Goal: Task Accomplishment & Management: Complete application form

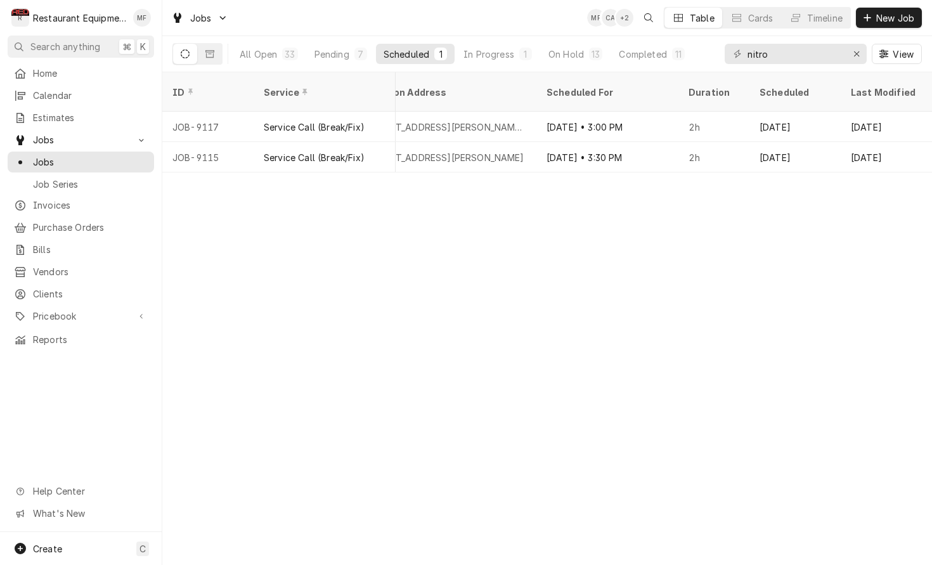
scroll to position [0, 1194]
drag, startPoint x: 568, startPoint y: 56, endPoint x: 573, endPoint y: 61, distance: 7.6
click at [573, 56] on div "On Hold" at bounding box center [567, 54] width 36 height 13
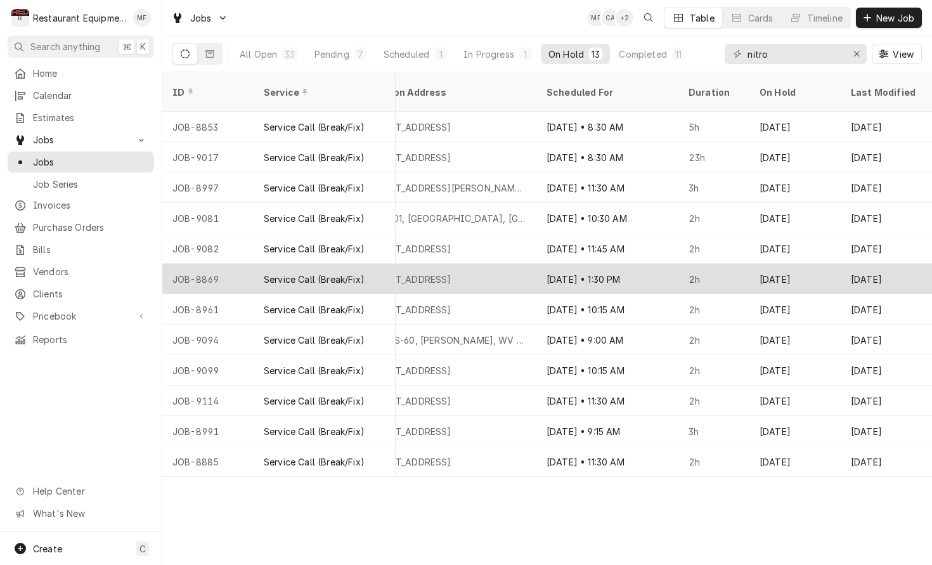
click at [832, 265] on div "Sep 12" at bounding box center [795, 279] width 91 height 30
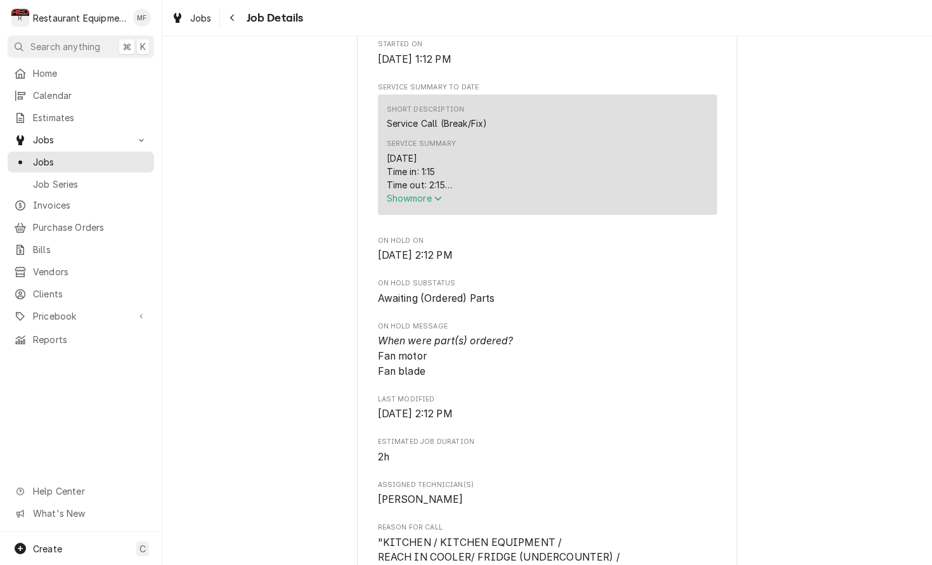
click at [434, 202] on span "Show more" at bounding box center [415, 198] width 56 height 11
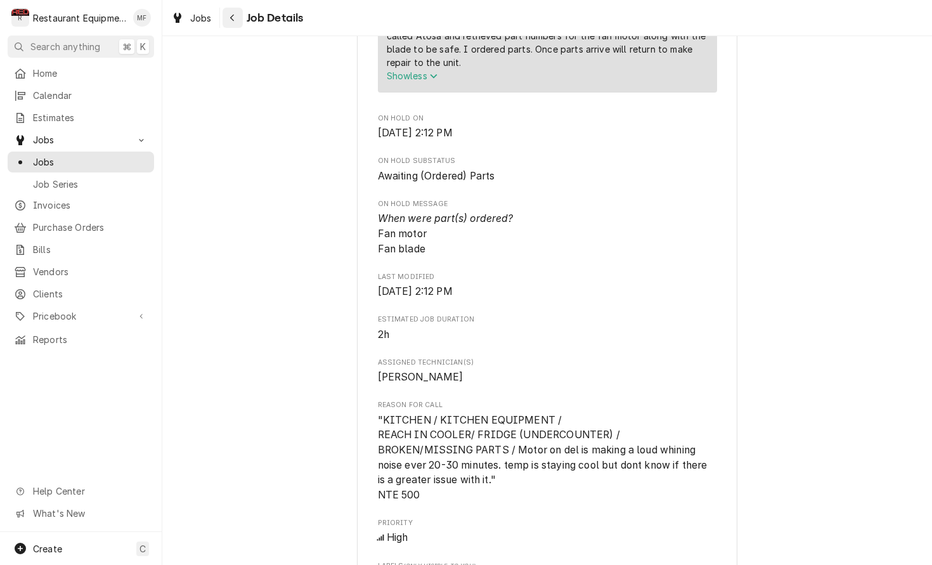
scroll to position [0, 1]
click at [239, 16] on button "Navigate back" at bounding box center [233, 18] width 20 height 20
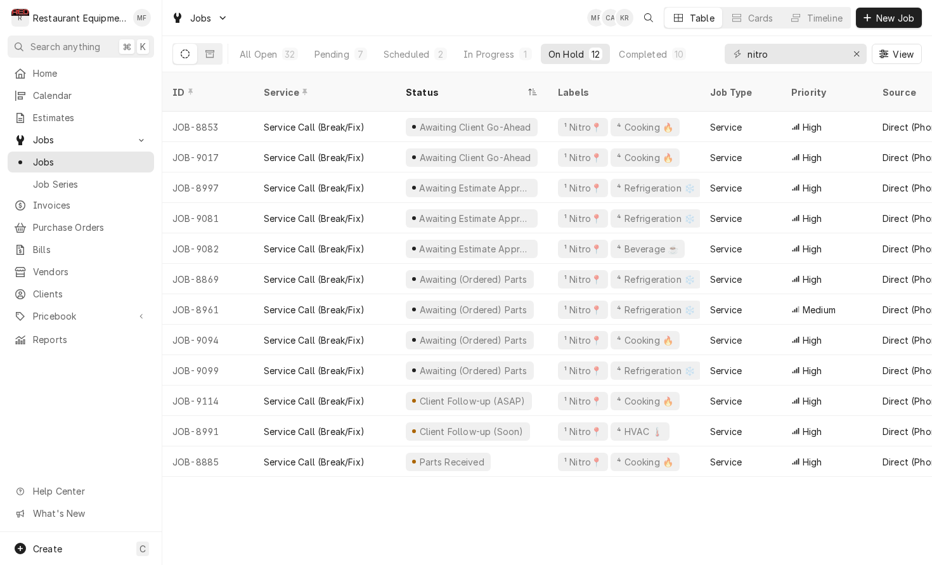
click at [826, 43] on div "nitro View" at bounding box center [823, 54] width 197 height 36
click at [901, 20] on span "New Job" at bounding box center [895, 17] width 43 height 13
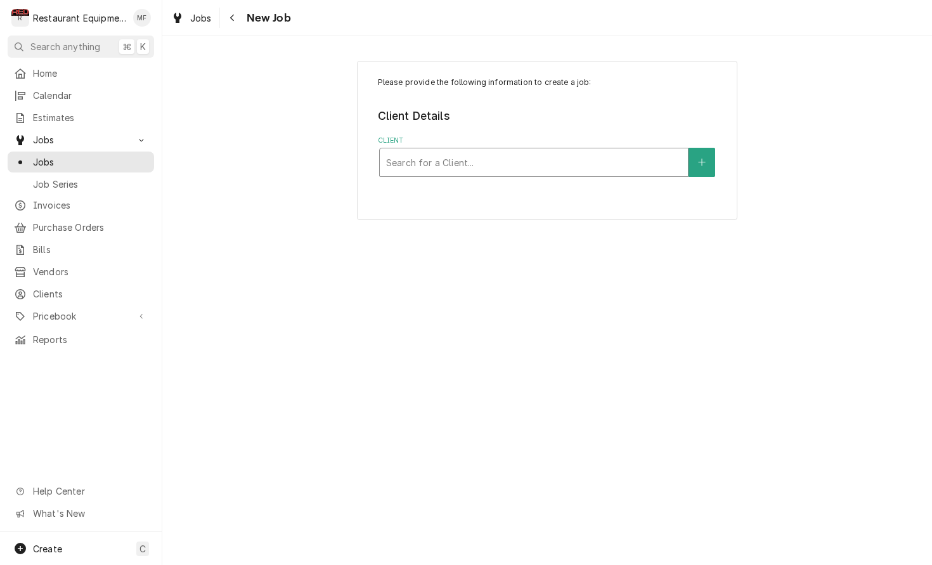
click at [617, 151] on div "Client" at bounding box center [534, 162] width 296 height 23
type input "w"
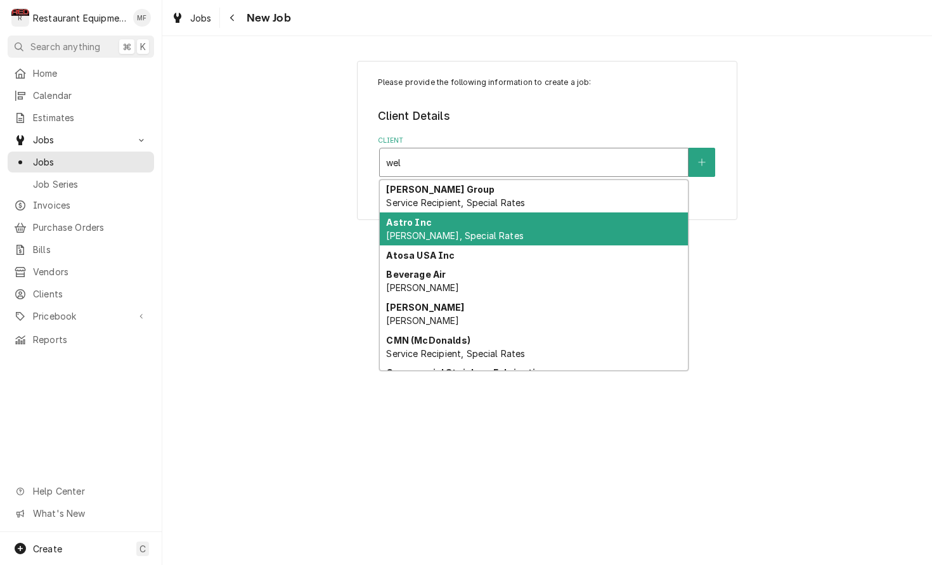
type input "welb"
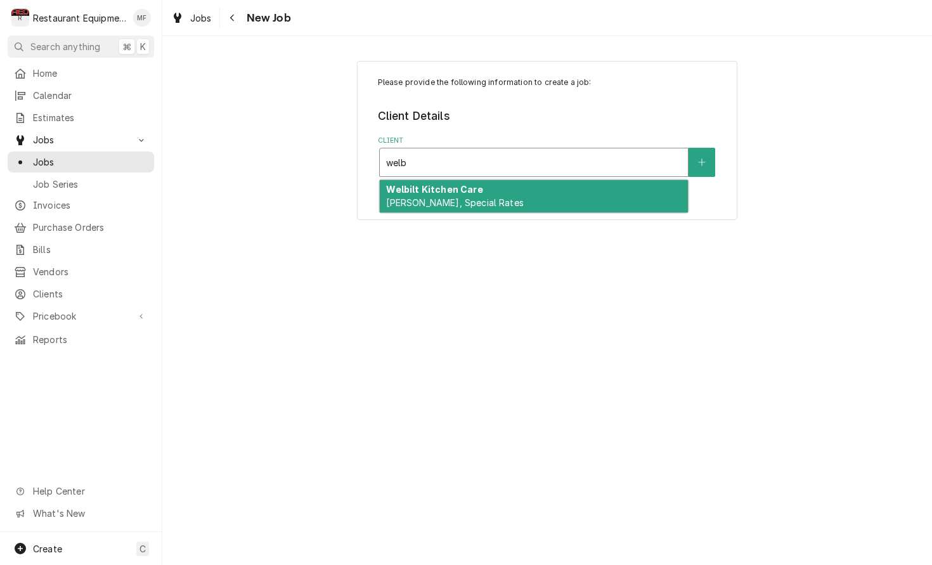
click at [503, 201] on div "Welbilt Kitchen Care Bill Payer, Special Rates" at bounding box center [534, 196] width 308 height 33
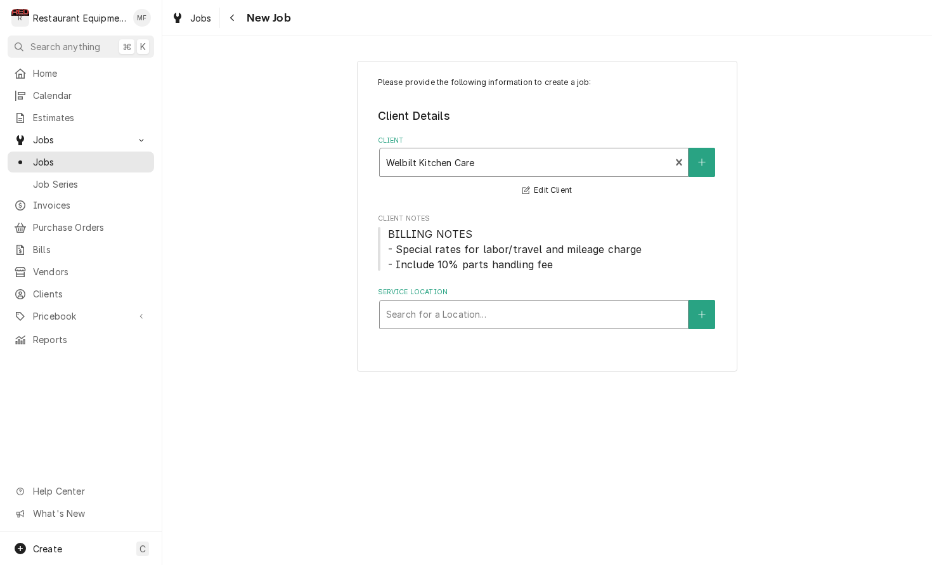
click at [505, 318] on div "Service Location" at bounding box center [534, 314] width 296 height 23
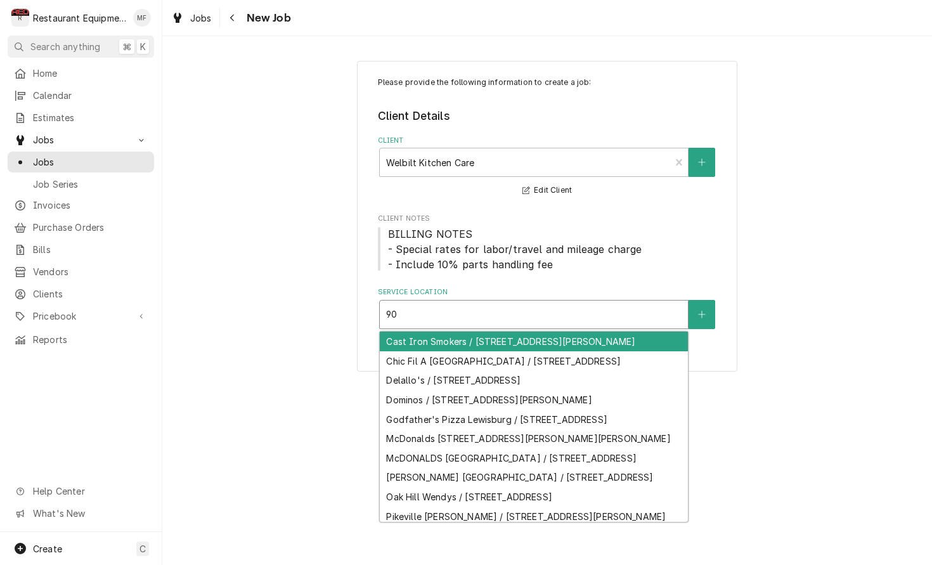
type input "90 M"
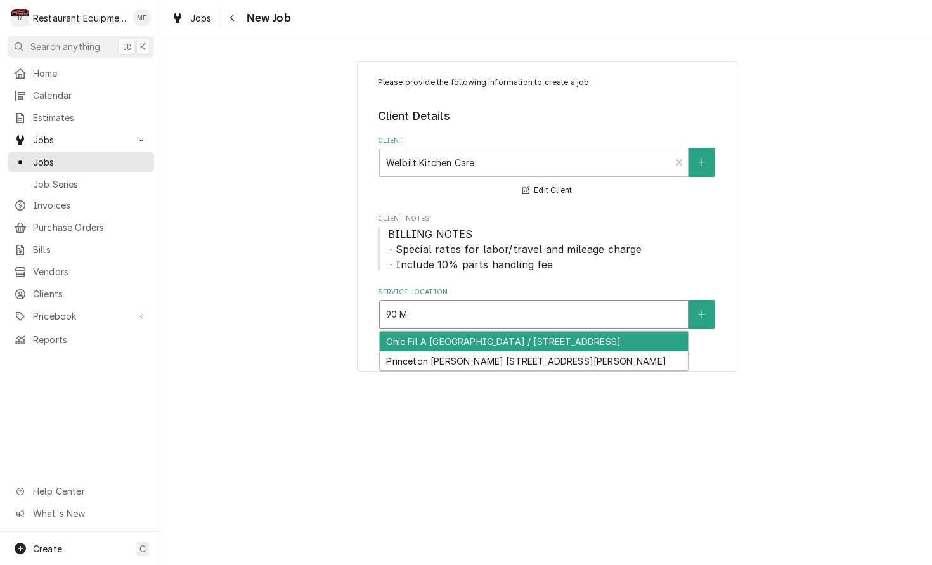
click at [561, 343] on div "Chic Fil A Park Place Shopping Center / 90 MacCorkle Ave SW, South Charleston, …" at bounding box center [534, 342] width 308 height 20
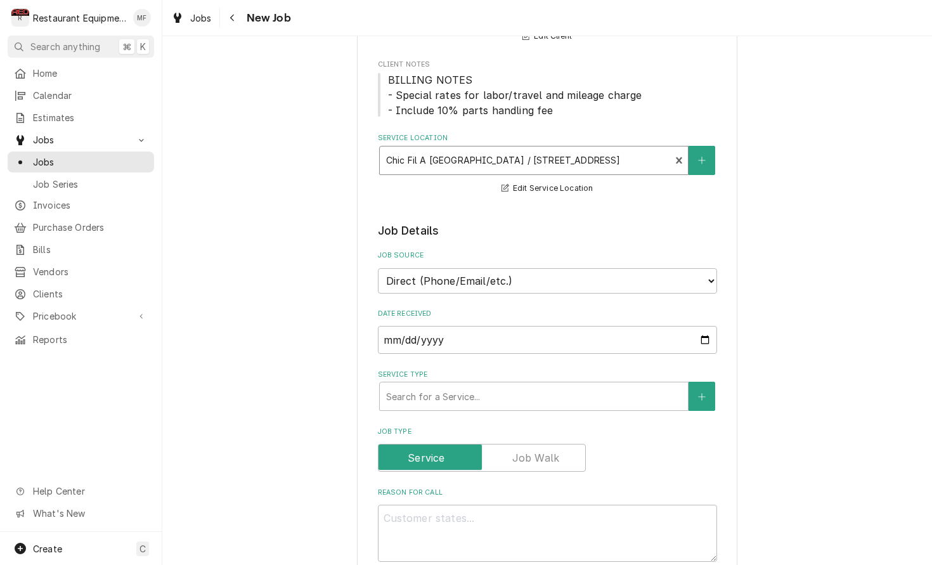
scroll to position [161, 0]
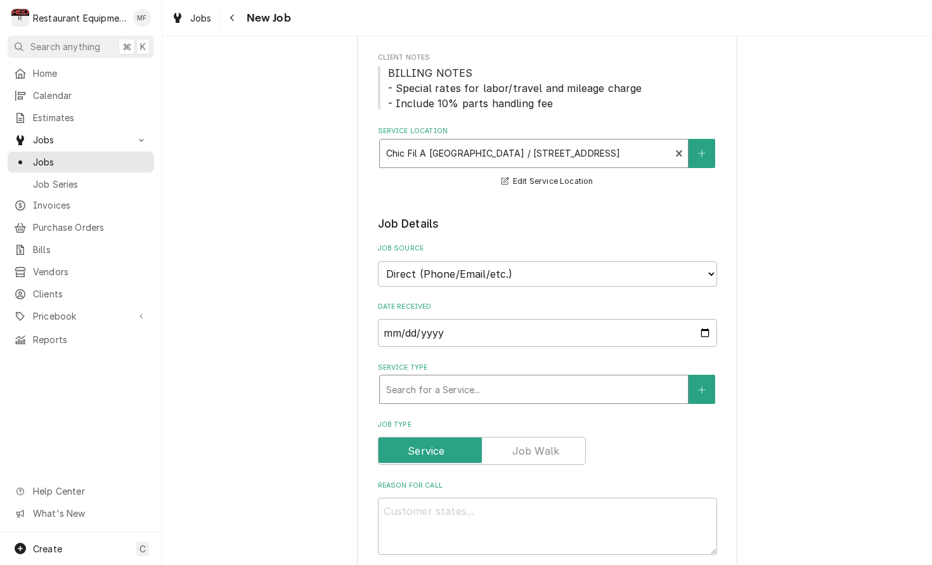
click at [521, 378] on div "Service Type" at bounding box center [534, 389] width 296 height 23
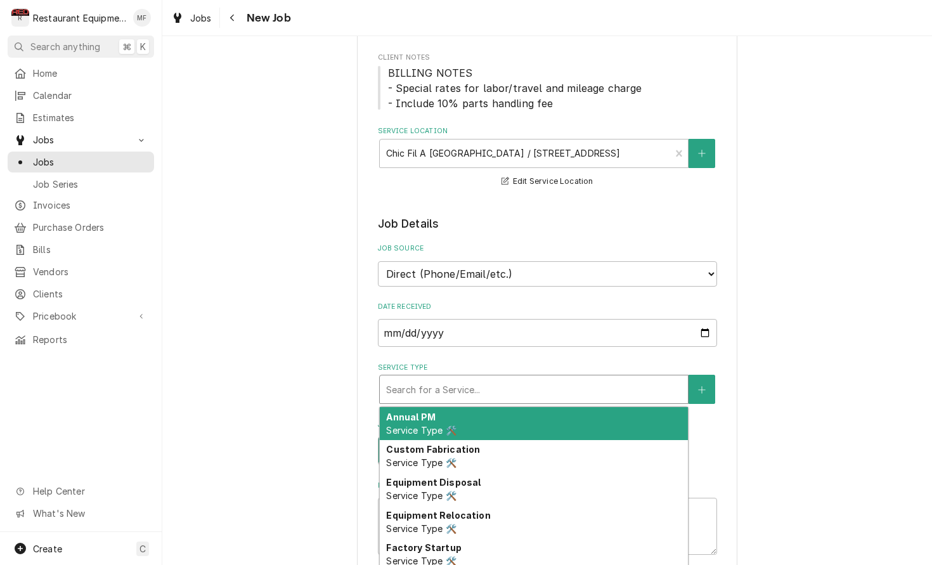
type textarea "x"
type input "b"
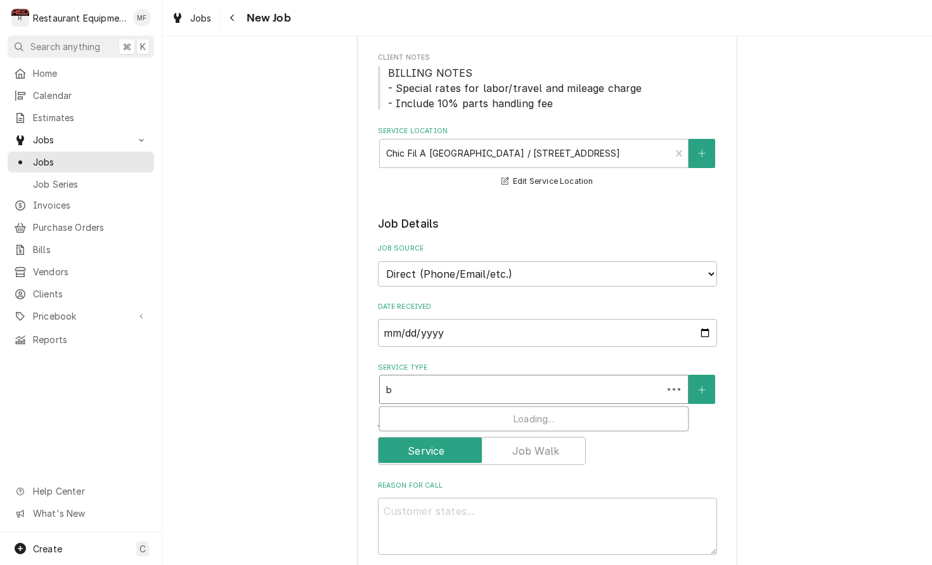
type textarea "x"
type input "br"
type textarea "x"
type input "bre"
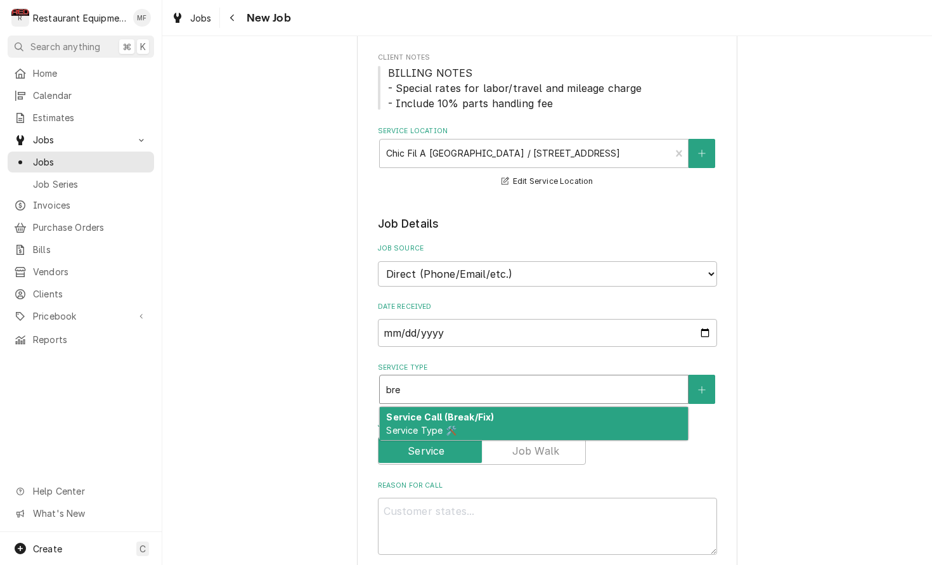
type textarea "x"
type input "brea"
click at [547, 407] on div "Service Call (Break/Fix) Service Type 🛠️" at bounding box center [534, 423] width 308 height 33
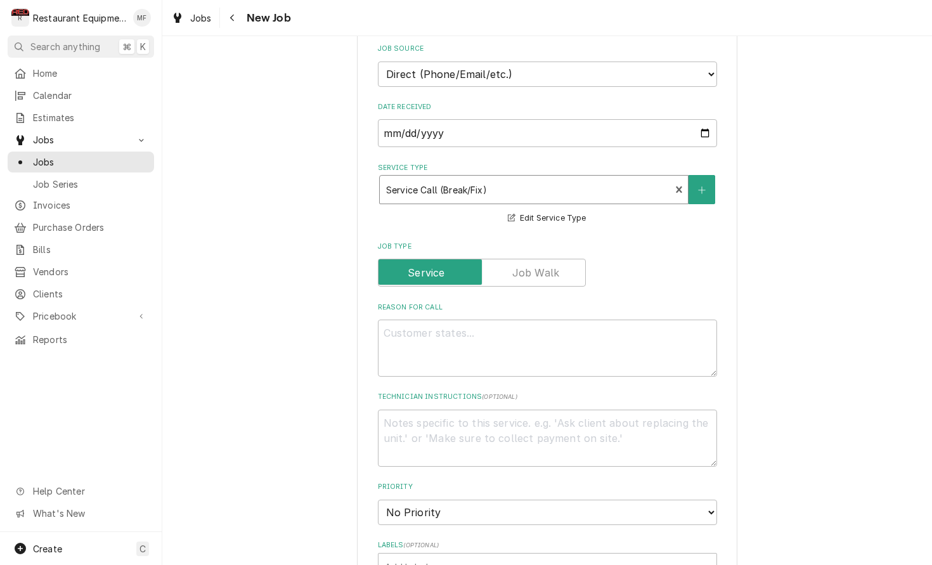
scroll to position [363, 0]
click at [527, 333] on textarea "Reason For Call" at bounding box center [547, 345] width 339 height 57
type textarea "x"
type textarea "S"
type textarea "x"
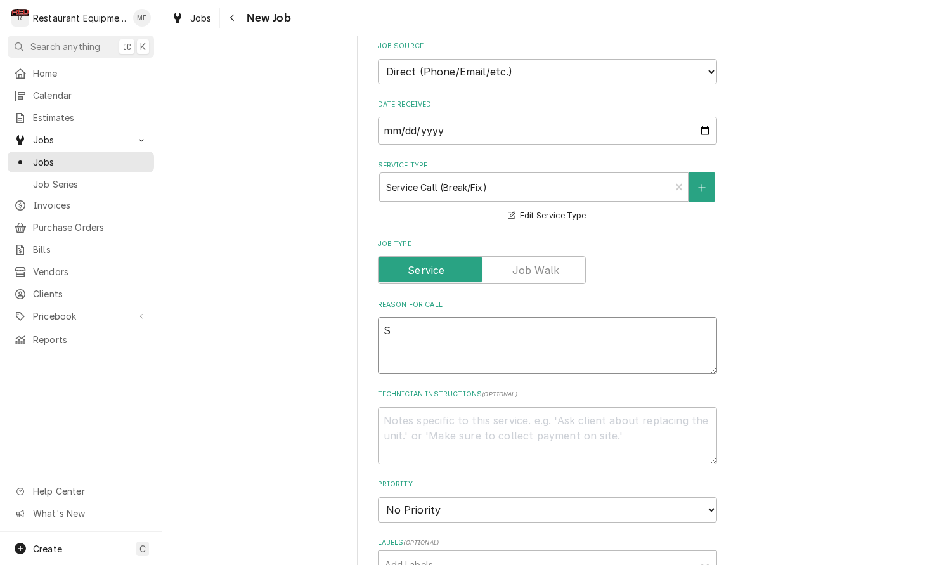
type textarea "Sc"
type textarea "x"
type textarea "Scr"
type textarea "x"
type textarea "Scre"
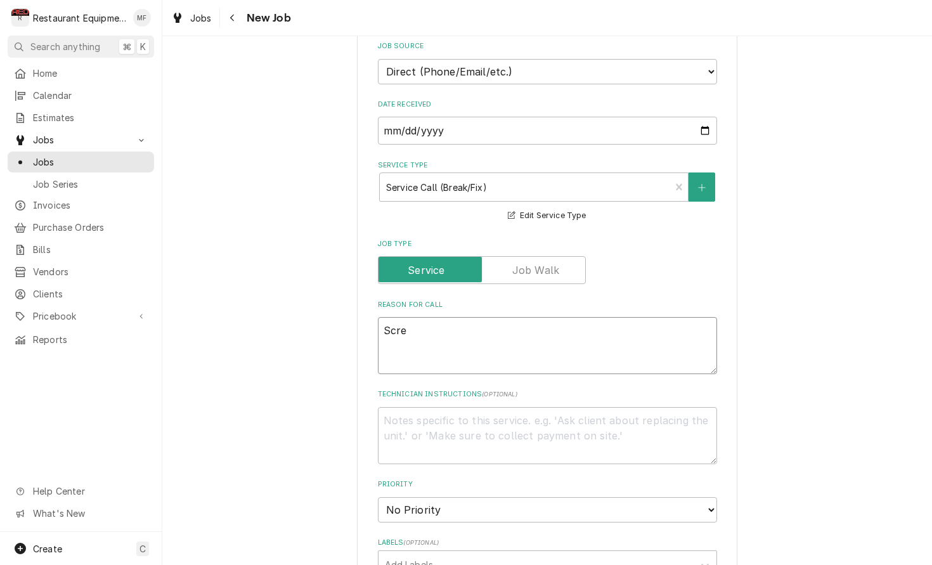
type textarea "x"
type textarea "Screa"
type textarea "x"
type textarea "Scre"
type textarea "x"
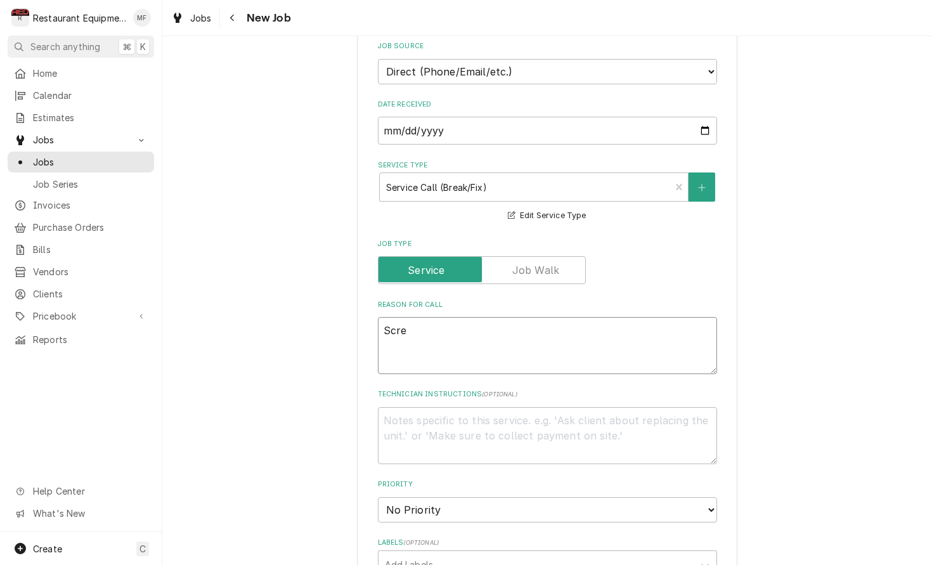
type textarea "Scree"
type textarea "x"
type textarea "Screeb"
type textarea "x"
type textarea "Screebn"
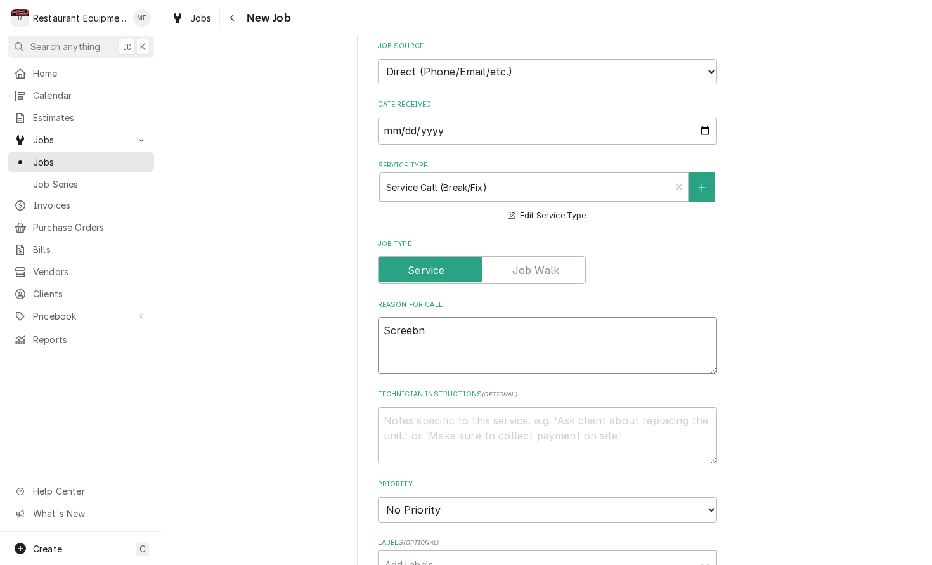
type textarea "x"
type textarea "Screeb"
type textarea "x"
type textarea "Scree"
type textarea "x"
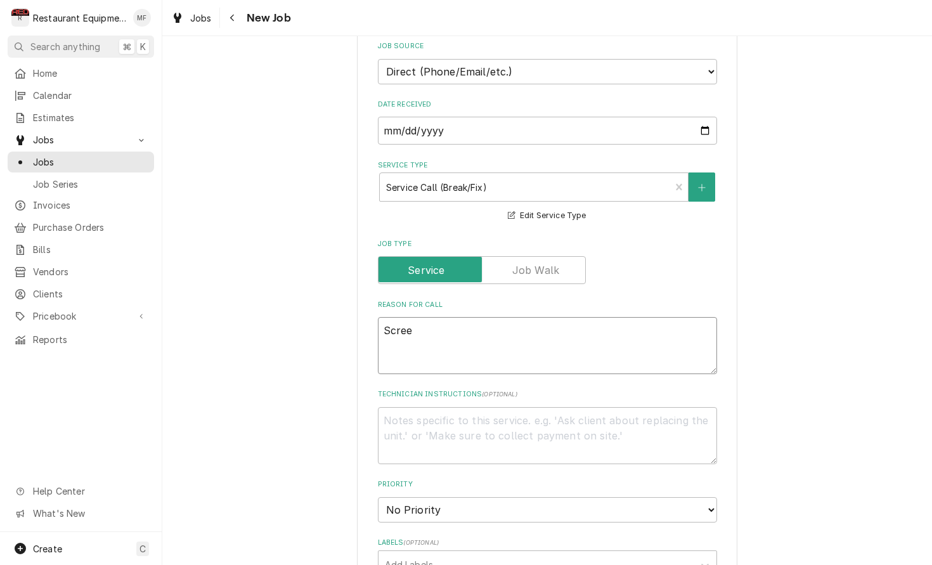
type textarea "Screen"
type textarea "x"
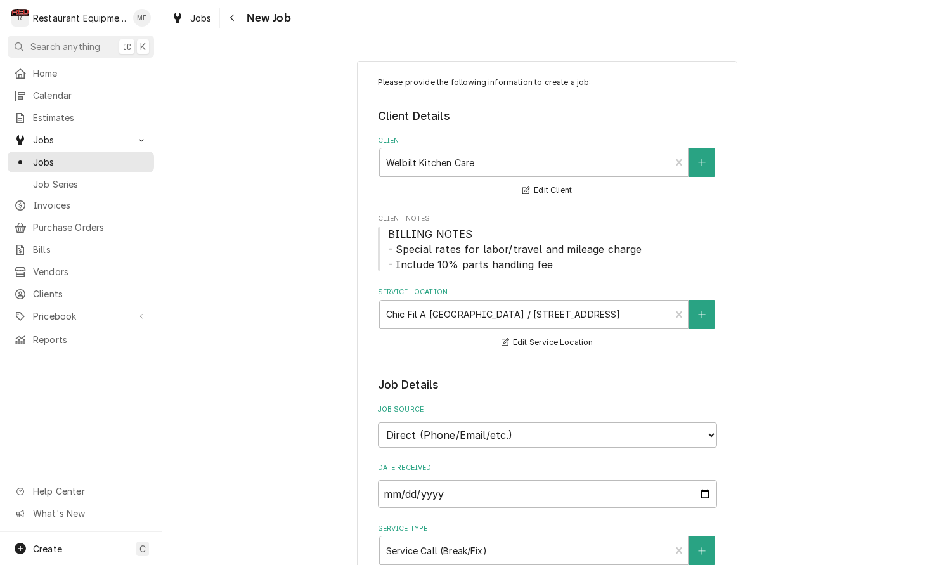
scroll to position [0, 0]
type textarea "Screen"
click at [200, 15] on span "Jobs" at bounding box center [201, 17] width 22 height 13
